Goal: Check status: Check status

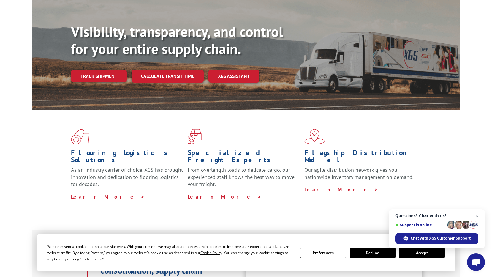
scroll to position [59, 0]
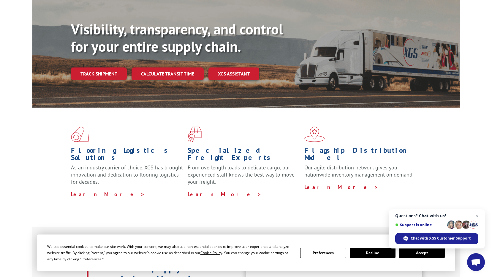
click at [415, 256] on button "Accept" at bounding box center [422, 253] width 46 height 10
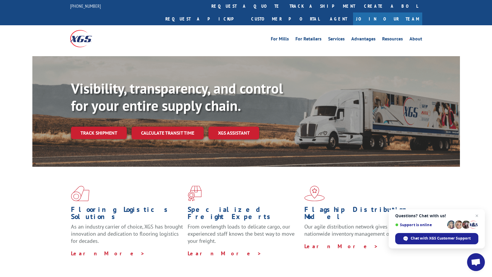
scroll to position [0, 0]
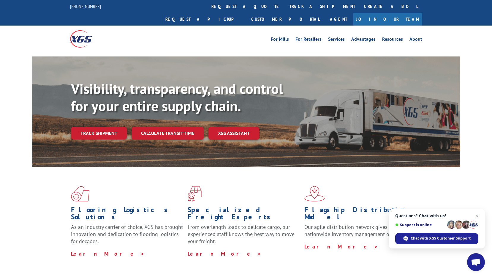
click at [94, 127] on link "Track shipment" at bounding box center [99, 133] width 56 height 12
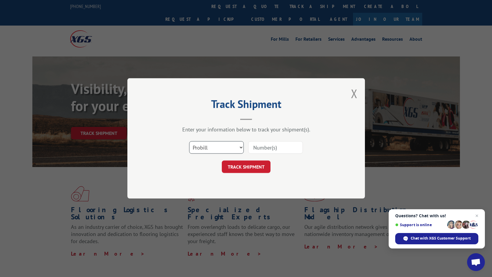
click at [227, 146] on select "Select category... Probill BOL PO" at bounding box center [216, 147] width 55 height 12
select select "bol"
click at [189, 141] on select "Select category... Probill BOL PO" at bounding box center [216, 147] width 55 height 12
click at [281, 144] on input at bounding box center [275, 147] width 55 height 12
click at [260, 149] on input at bounding box center [275, 147] width 55 height 12
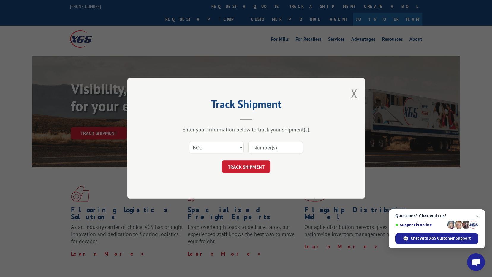
paste input "3399123"
type input "3399123"
click at [245, 168] on button "TRACK SHIPMENT" at bounding box center [246, 167] width 49 height 12
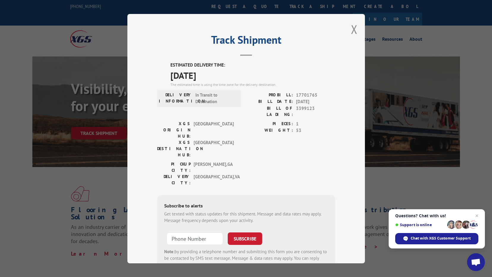
click at [352, 31] on button "Close modal" at bounding box center [354, 29] width 7 height 16
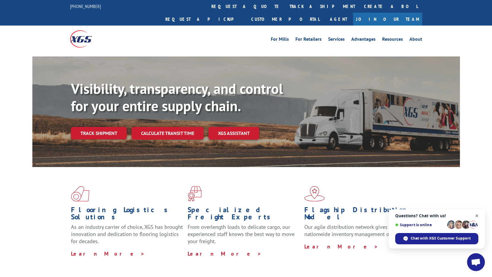
click at [478, 215] on span "Close chat" at bounding box center [477, 215] width 7 height 7
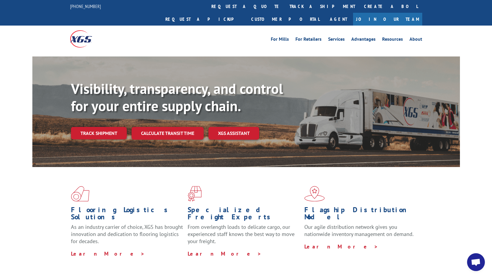
drag, startPoint x: 472, startPoint y: 74, endPoint x: 463, endPoint y: 72, distance: 9.4
click at [472, 74] on div "Visibility, transparency, and control for your entire supply chain. Track shipm…" at bounding box center [246, 117] width 492 height 122
